Goal: Find specific page/section: Find specific page/section

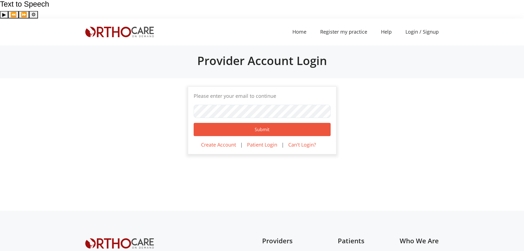
click at [127, 27] on img at bounding box center [119, 32] width 69 height 10
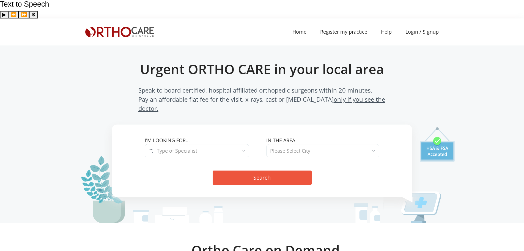
click at [237, 144] on span "Type of Specialist" at bounding box center [201, 150] width 96 height 13
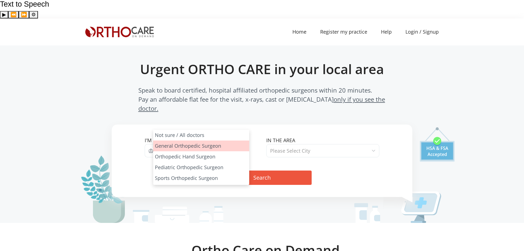
select select "1"
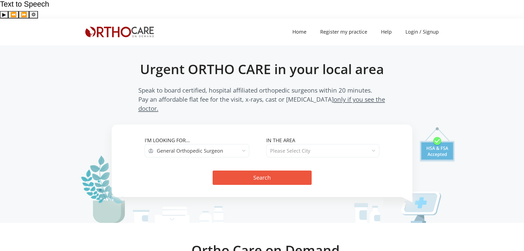
click at [313, 144] on span "Please Select City" at bounding box center [322, 150] width 113 height 13
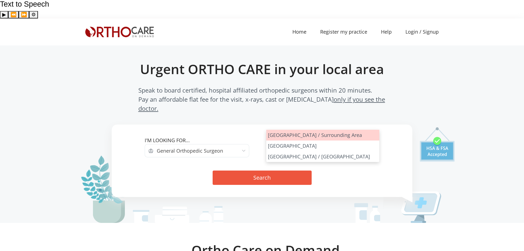
select select "Los Angeles"
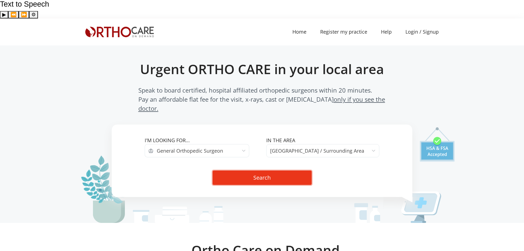
click at [270, 170] on button "Search" at bounding box center [262, 177] width 99 height 14
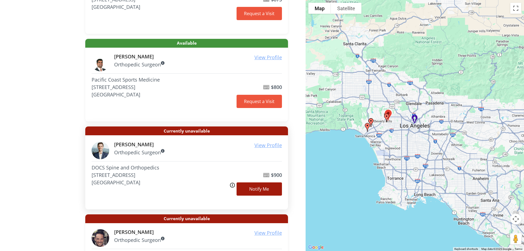
scroll to position [116, 0]
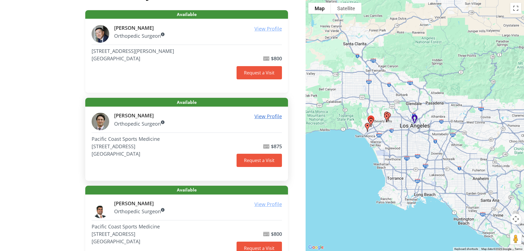
click at [271, 113] on u "View Profile" at bounding box center [268, 116] width 28 height 7
